Goal: Task Accomplishment & Management: Manage account settings

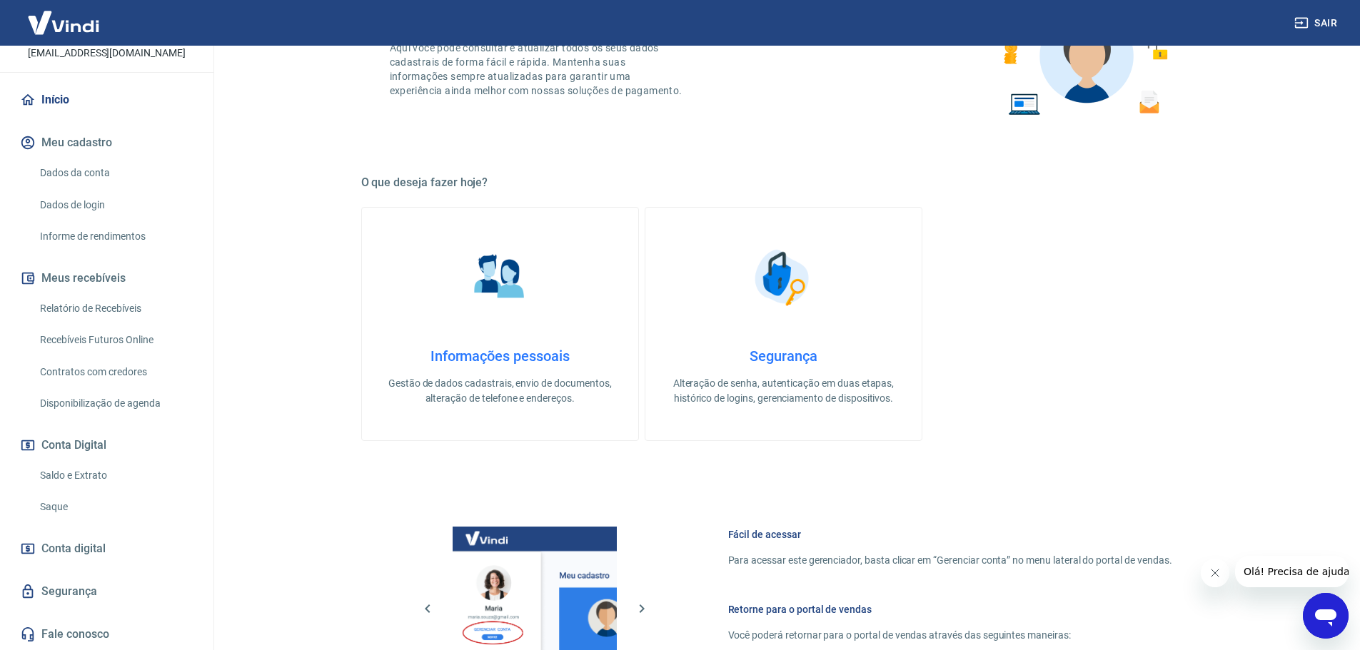
scroll to position [143, 0]
click at [88, 307] on link "Relatório de Recebíveis" at bounding box center [115, 308] width 162 height 29
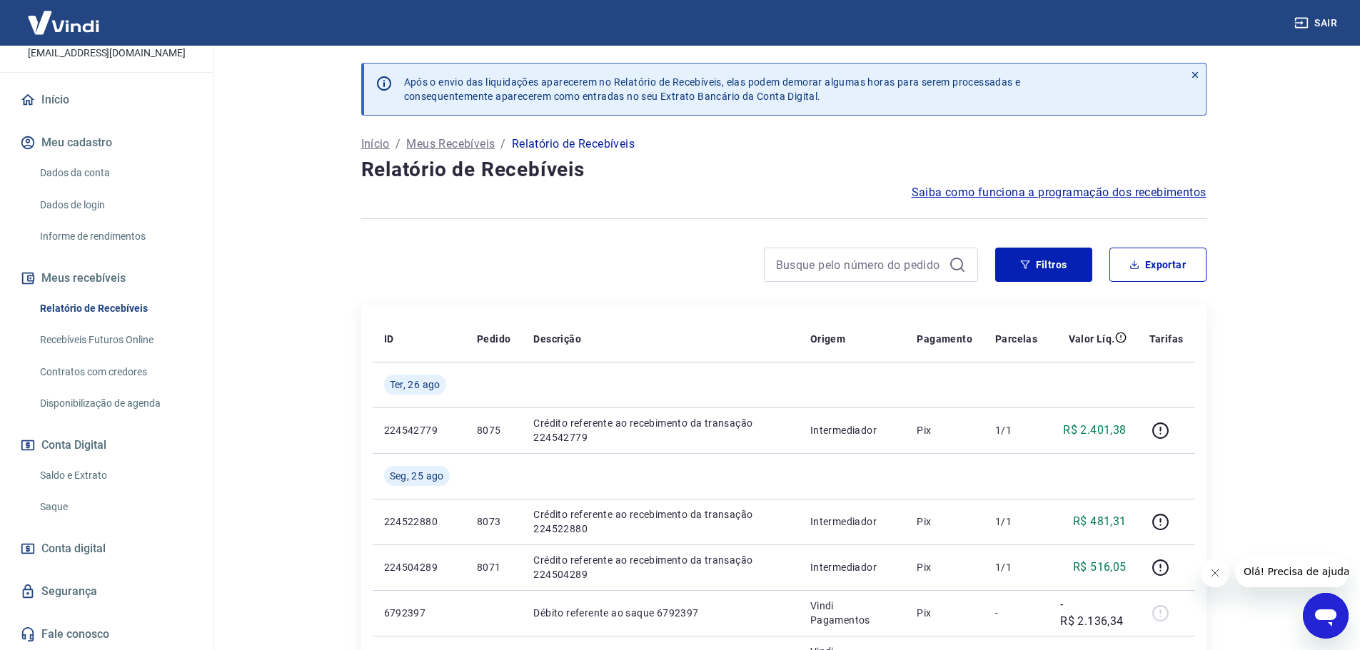
click at [69, 513] on link "Saque" at bounding box center [115, 507] width 162 height 29
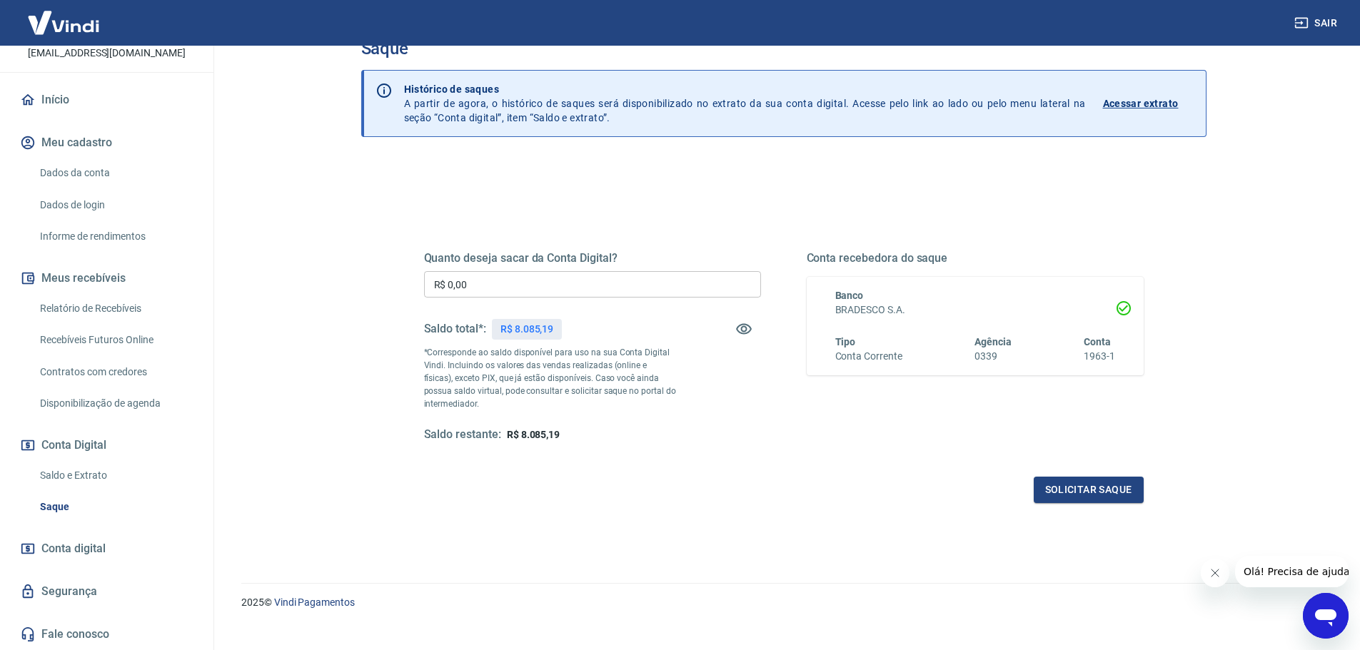
scroll to position [56, 0]
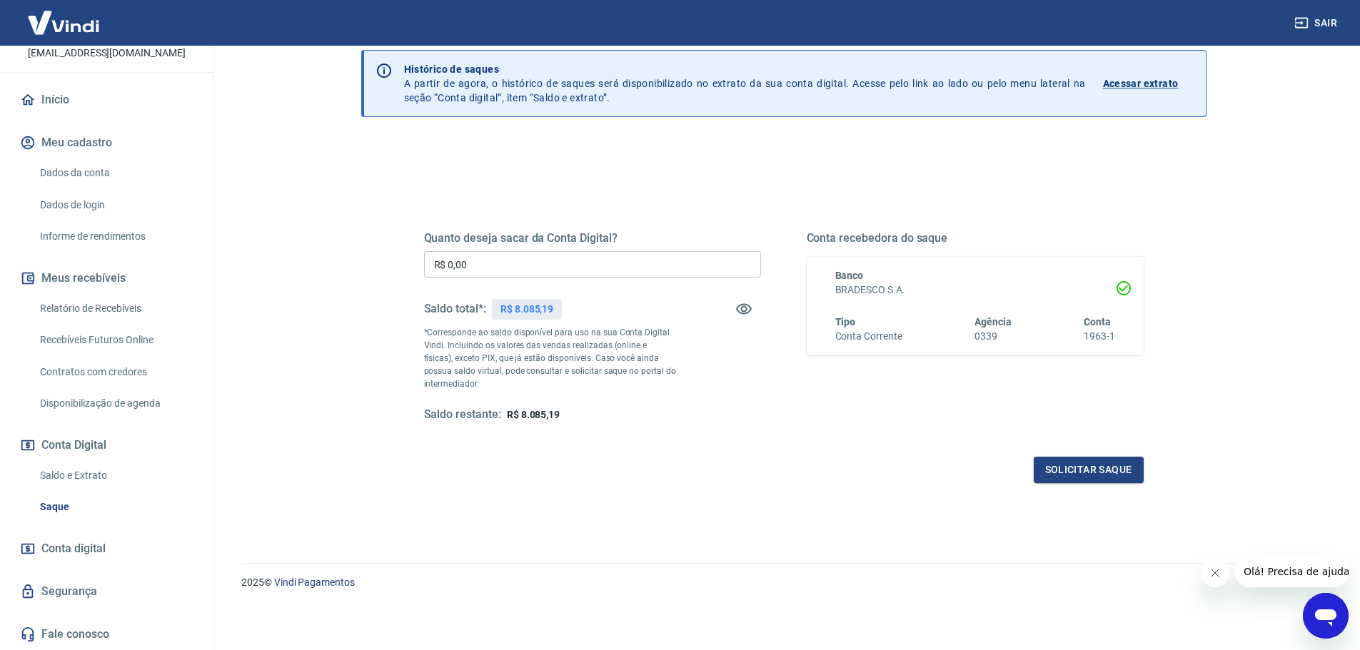
click at [97, 307] on link "Relatório de Recebíveis" at bounding box center [115, 308] width 162 height 29
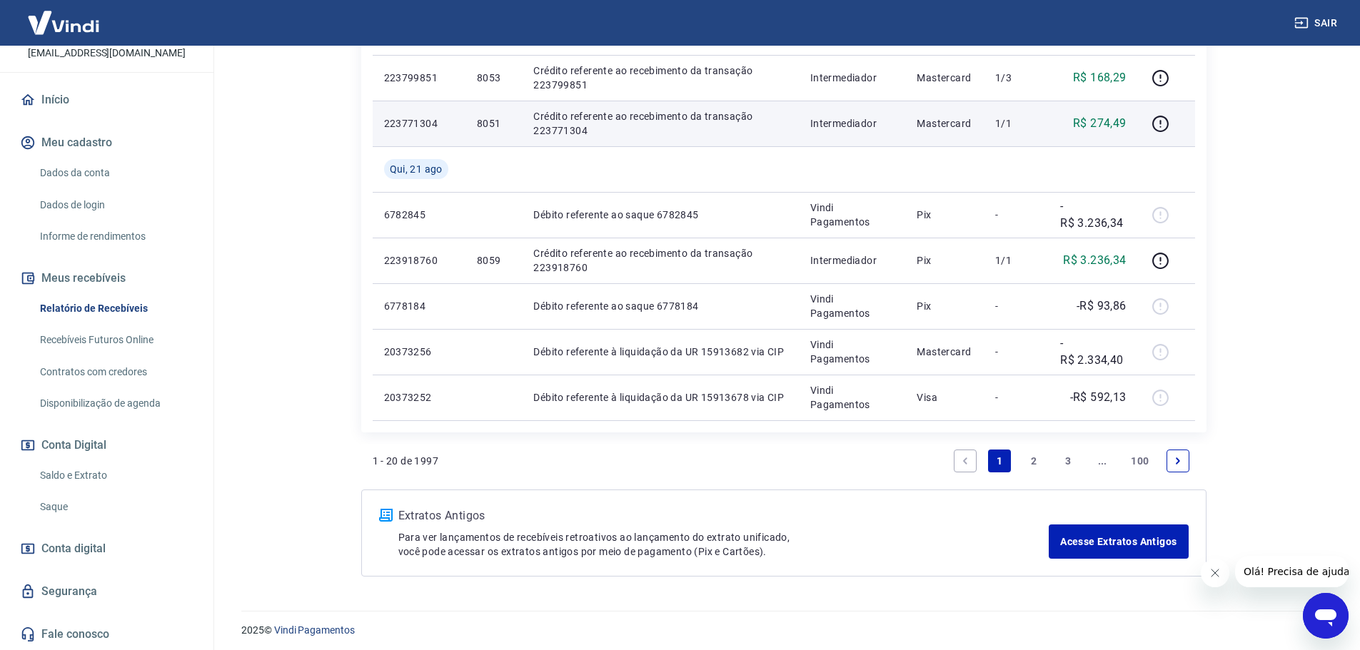
scroll to position [1134, 0]
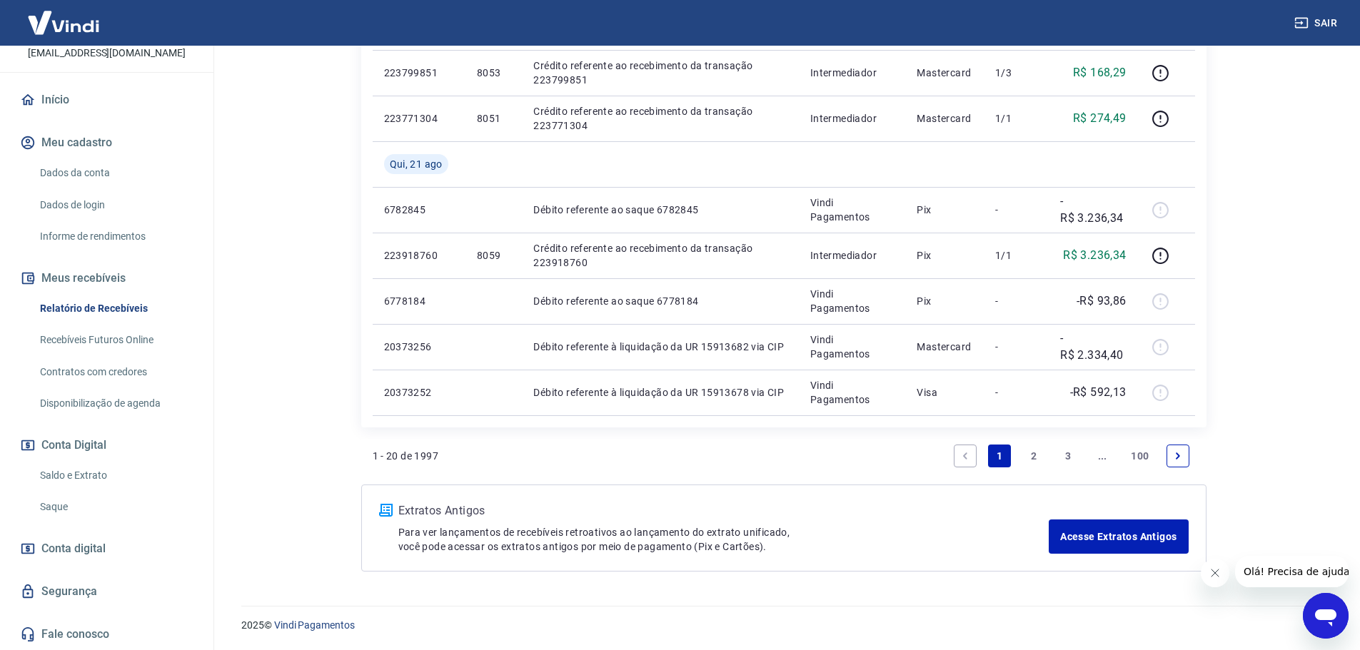
click at [1032, 458] on link "2" at bounding box center [1033, 456] width 23 height 23
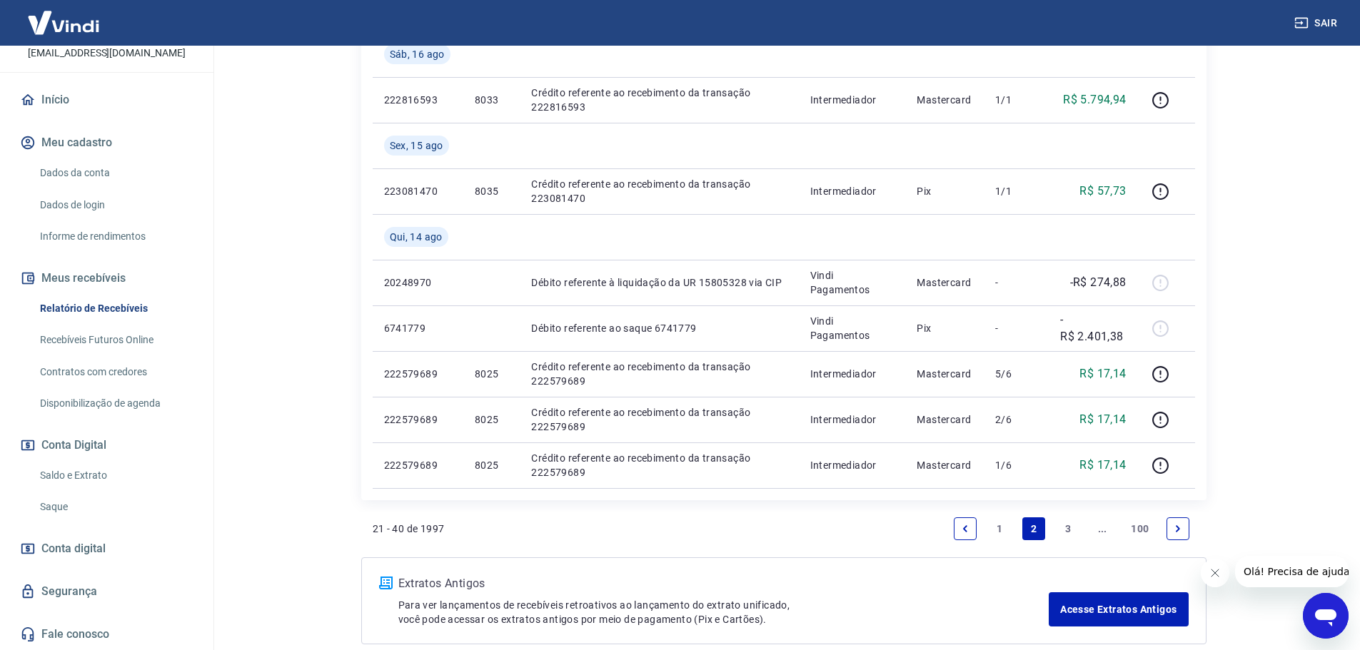
scroll to position [1134, 0]
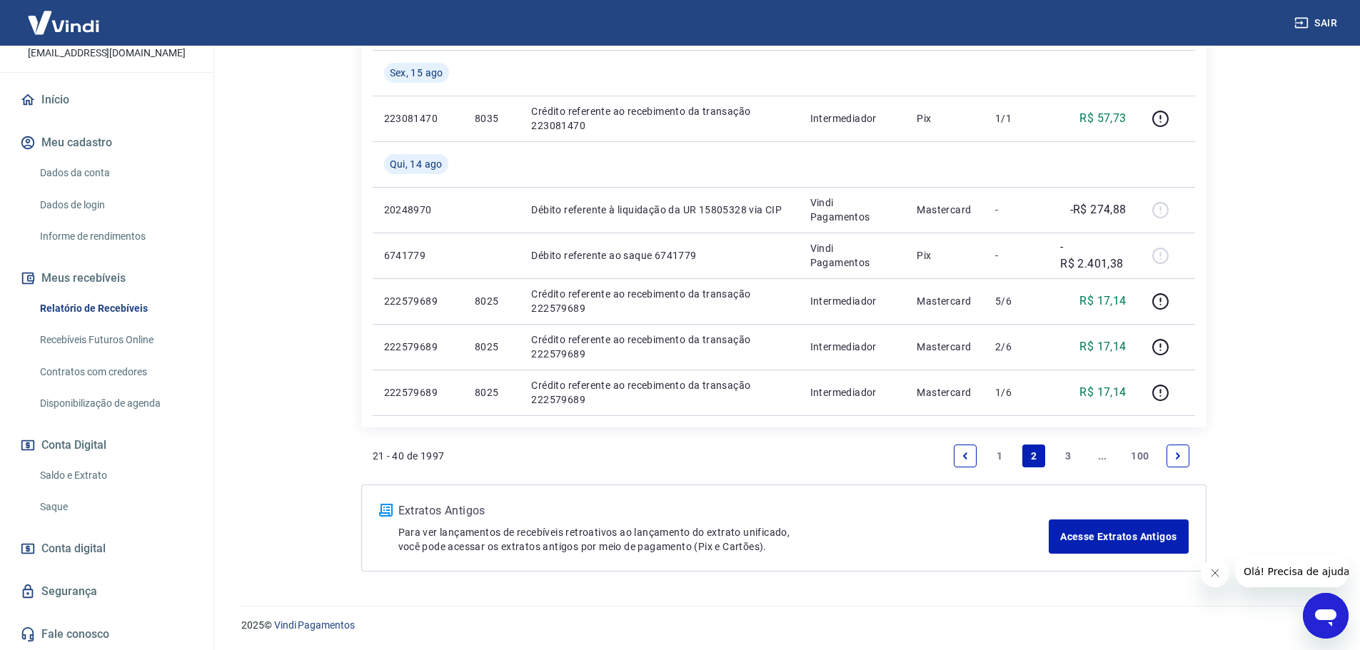
click at [1000, 466] on link "1" at bounding box center [999, 456] width 23 height 23
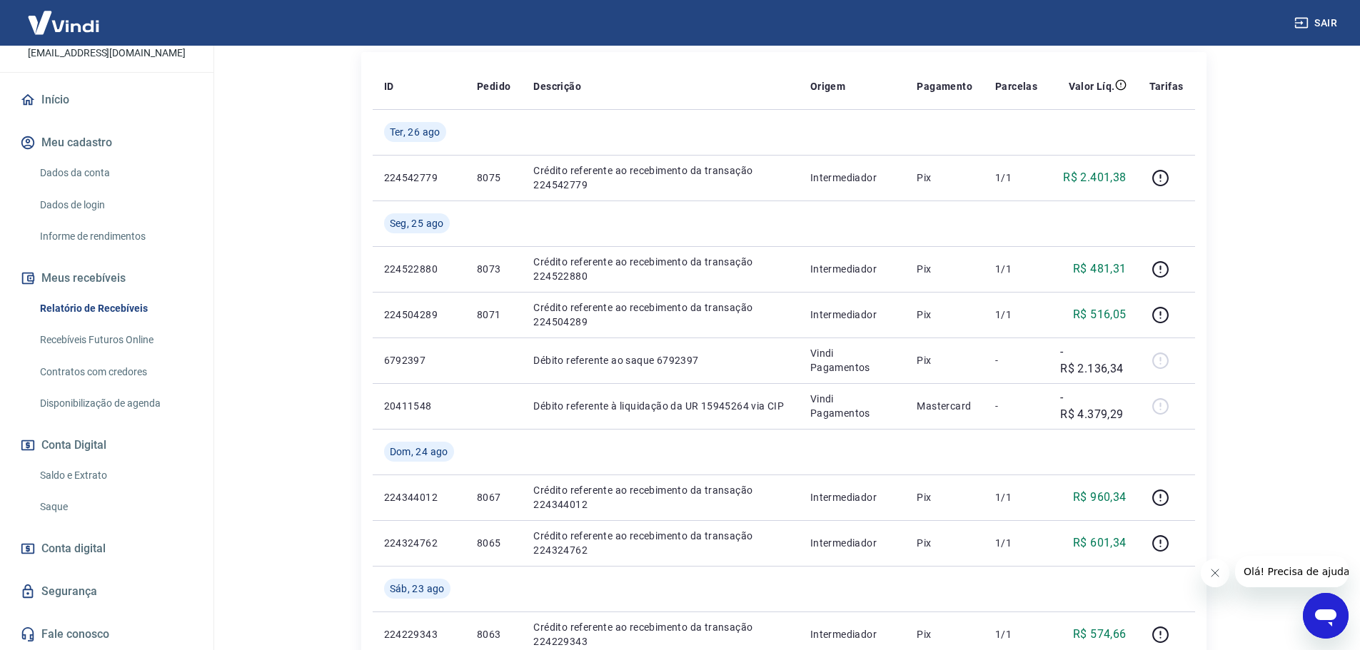
scroll to position [278, 0]
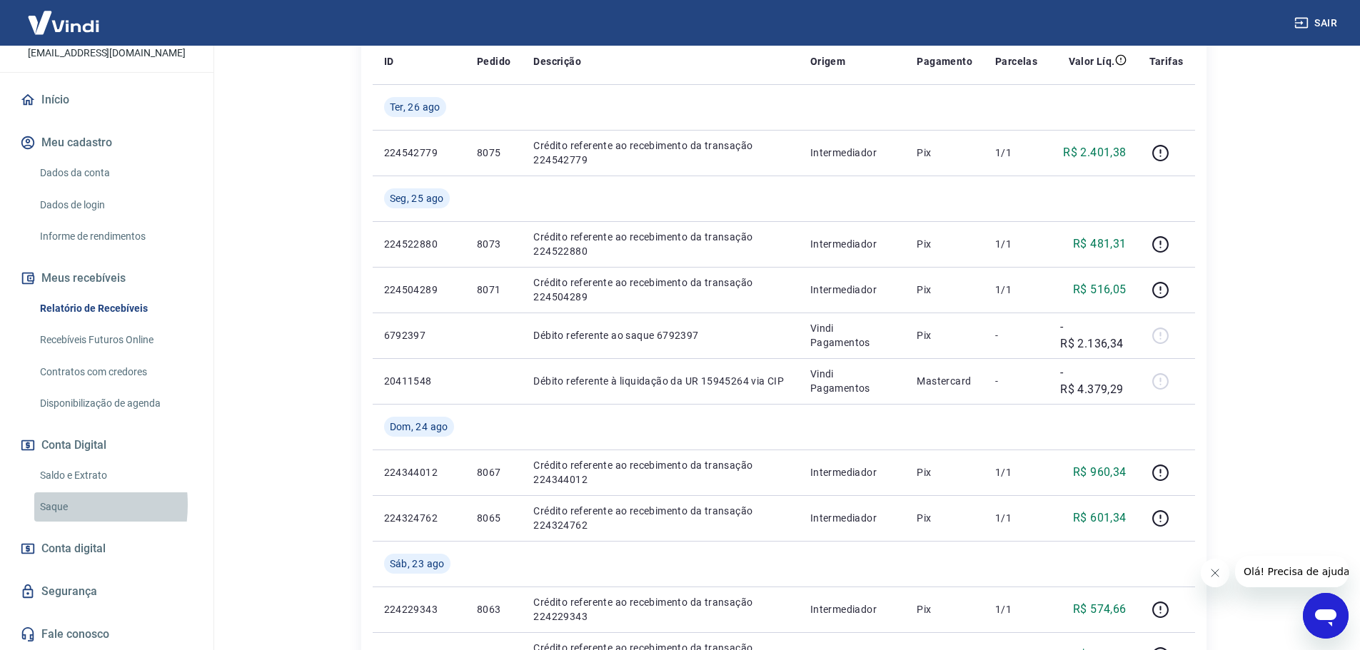
click at [39, 505] on link "Saque" at bounding box center [115, 507] width 162 height 29
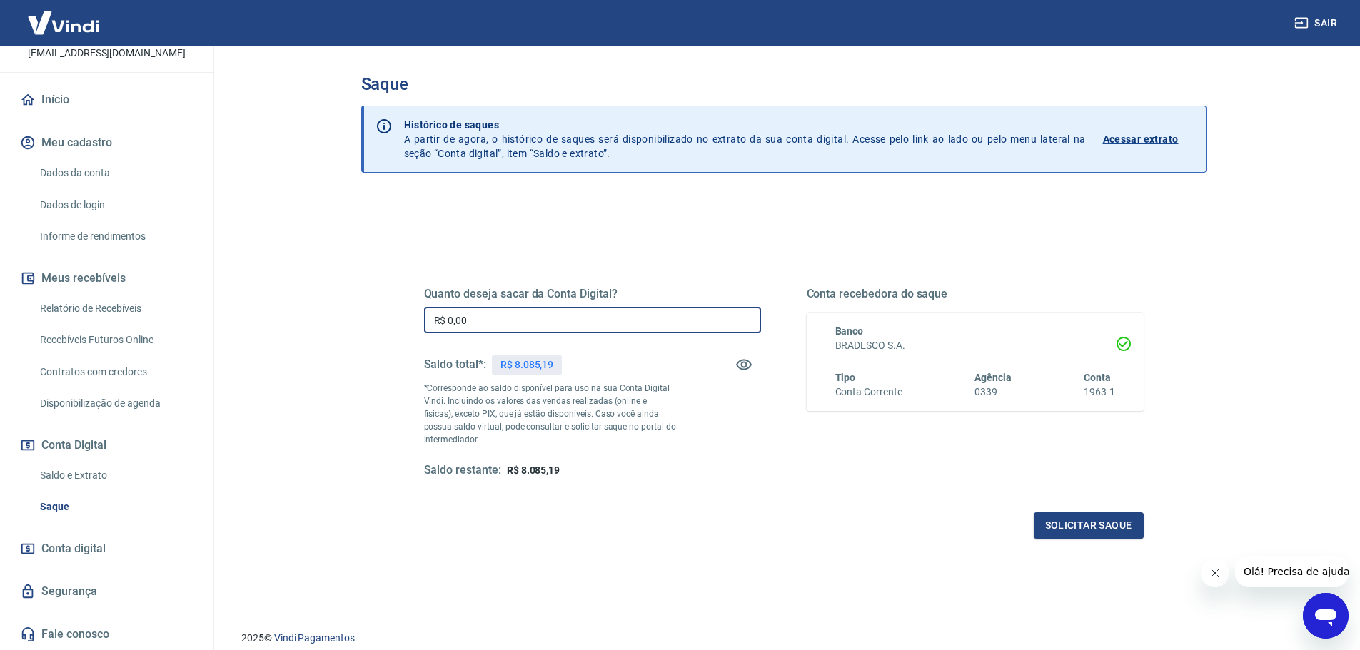
click at [524, 313] on input "R$ 0,00" at bounding box center [592, 320] width 337 height 26
type input "R$ 8.085,19"
click at [1110, 528] on button "Solicitar saque" at bounding box center [1089, 526] width 110 height 26
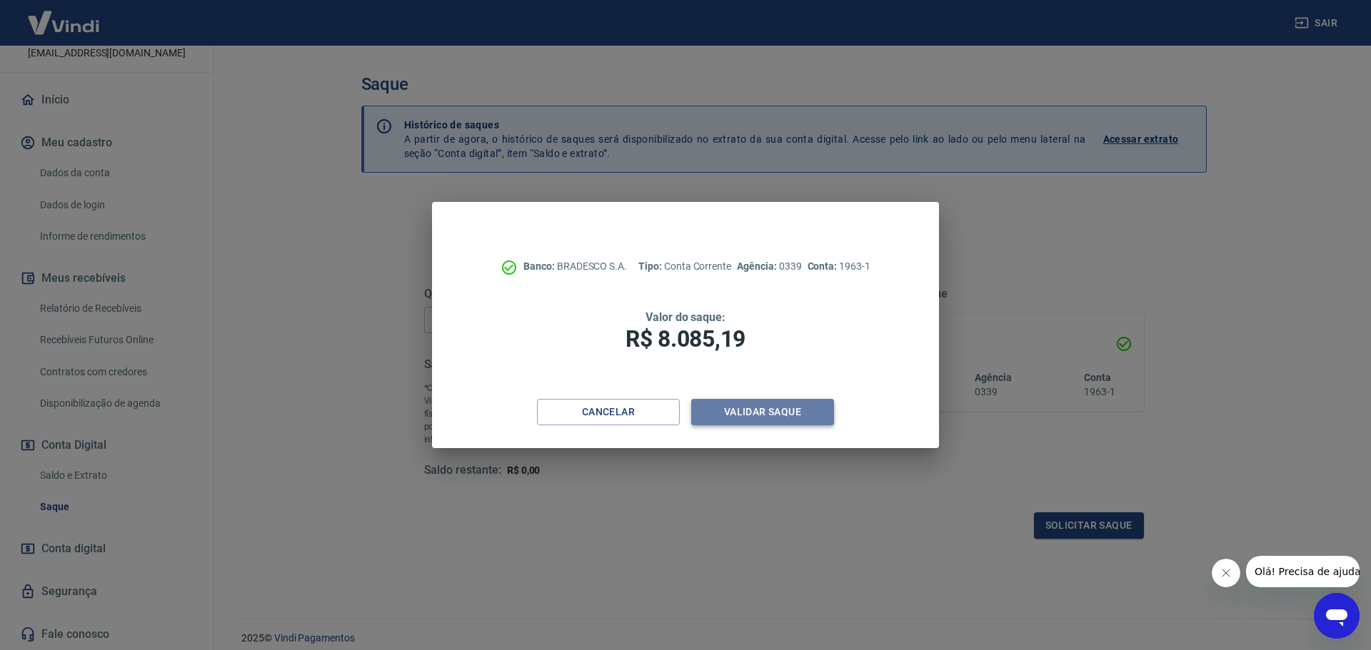
click at [782, 413] on button "Validar saque" at bounding box center [762, 412] width 143 height 26
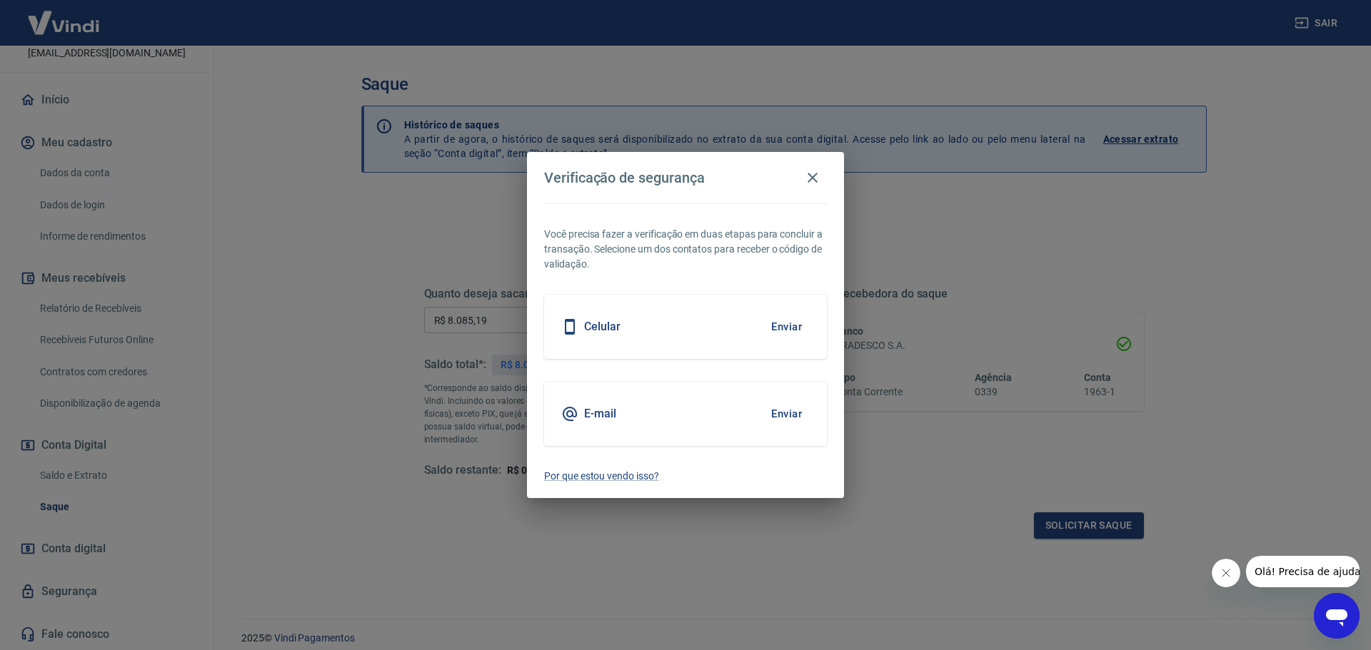
click at [792, 321] on button "Enviar" at bounding box center [786, 327] width 46 height 30
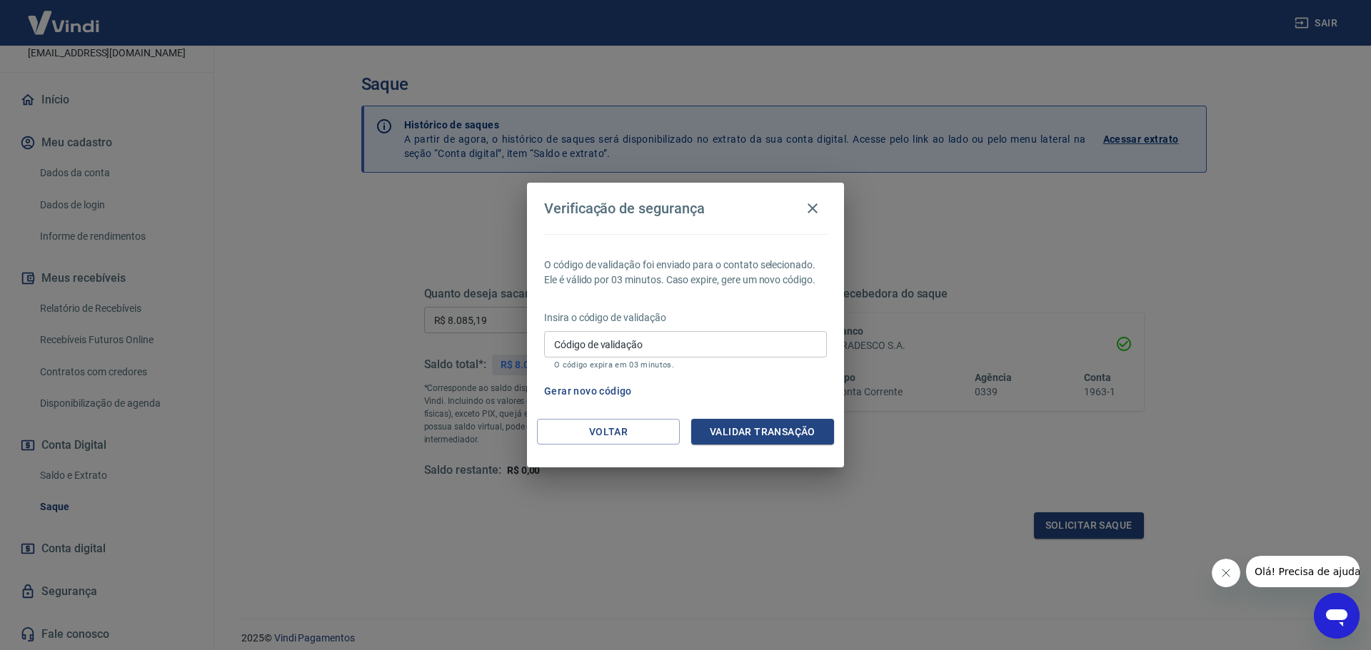
click at [710, 338] on input "Código de validação" at bounding box center [685, 344] width 283 height 26
type input "375488"
click at [738, 430] on button "Validar transação" at bounding box center [762, 432] width 143 height 26
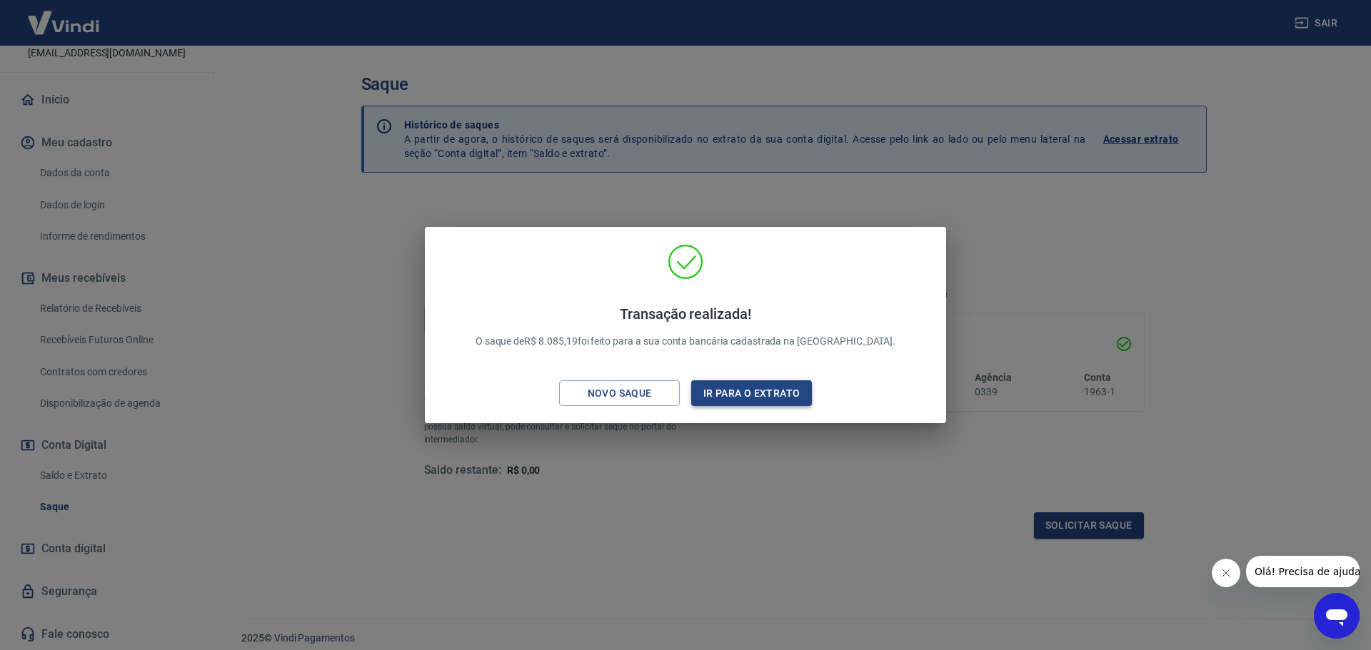
click at [742, 396] on button "Ir para o extrato" at bounding box center [751, 394] width 121 height 26
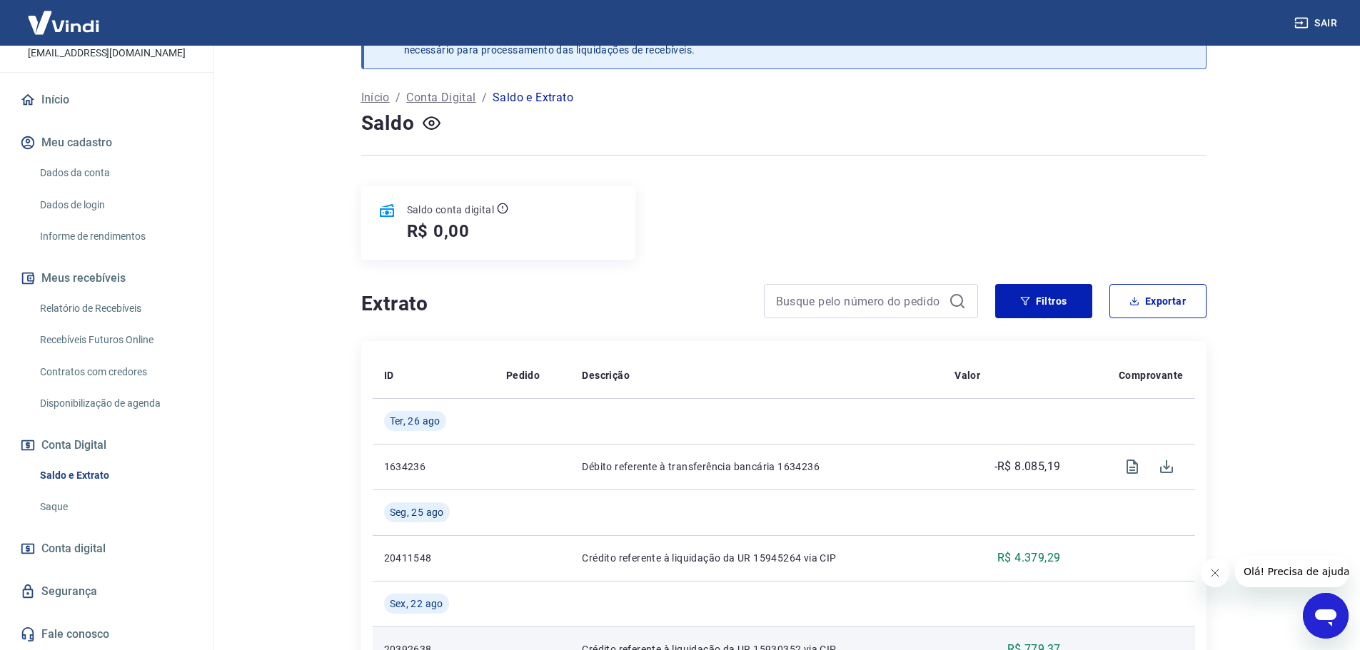
scroll to position [71, 0]
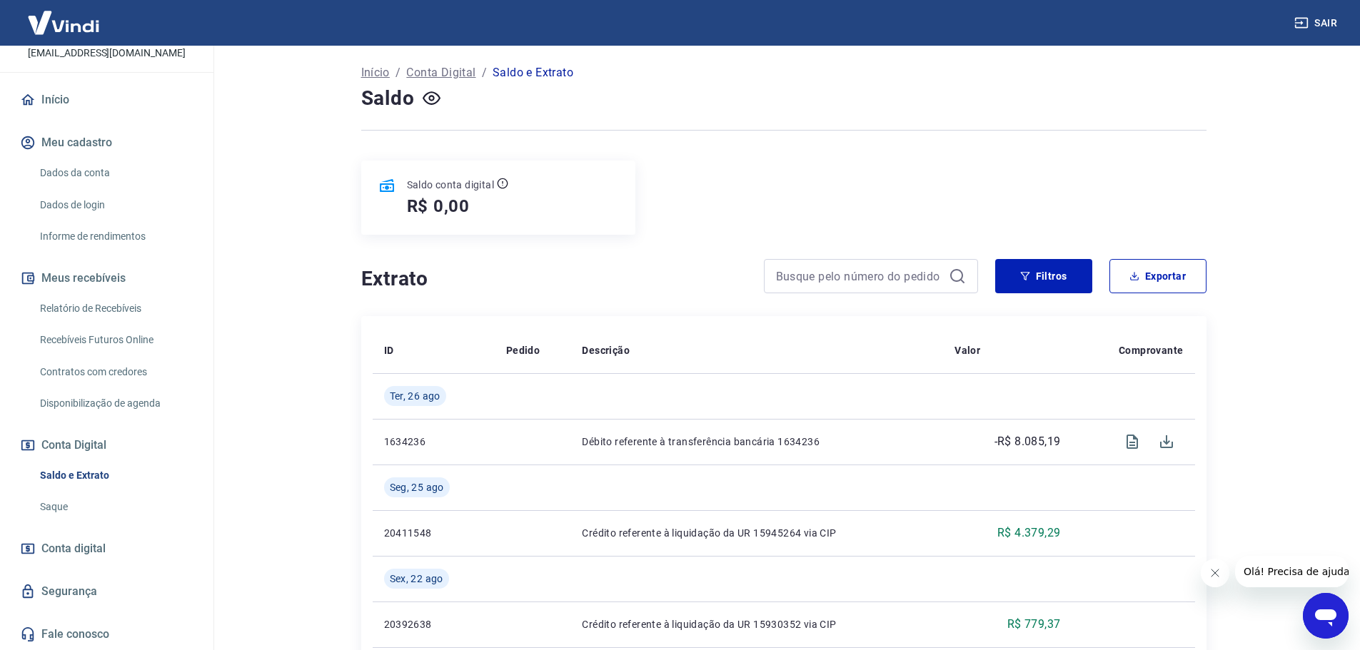
click at [1308, 25] on icon "button" at bounding box center [1301, 23] width 13 height 11
